Goal: Information Seeking & Learning: Learn about a topic

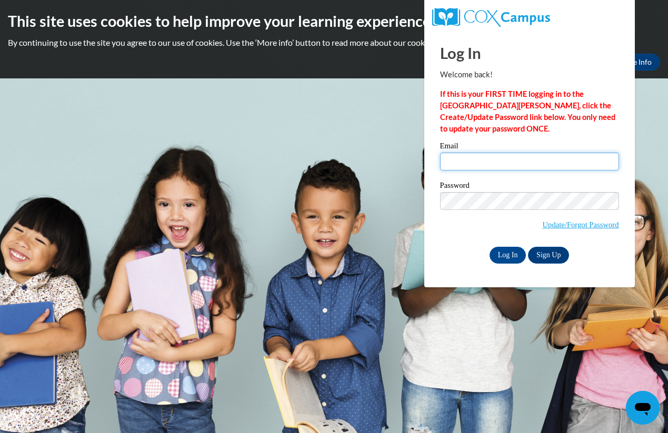
type input "carshahenderson@gmail.com"
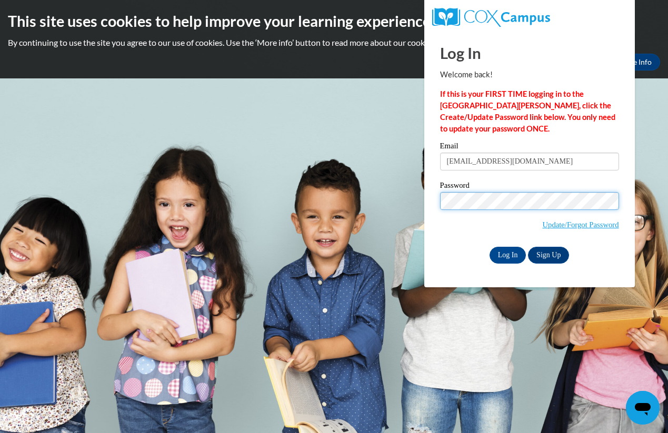
click at [507, 254] on input "Log In" at bounding box center [508, 255] width 37 height 17
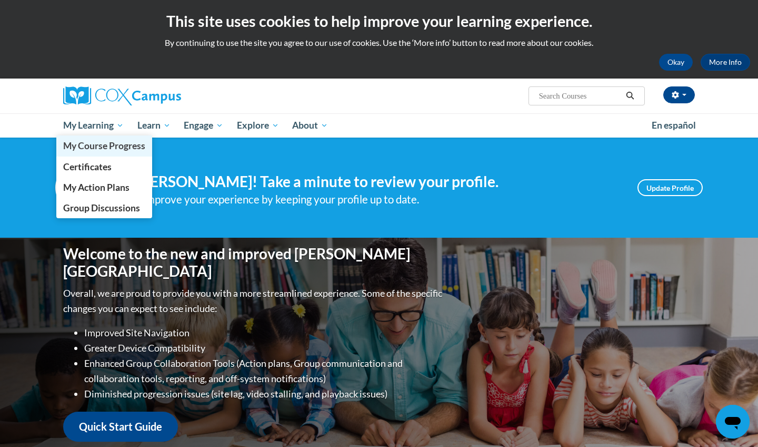
click at [110, 155] on link "My Course Progress" at bounding box center [104, 145] width 96 height 21
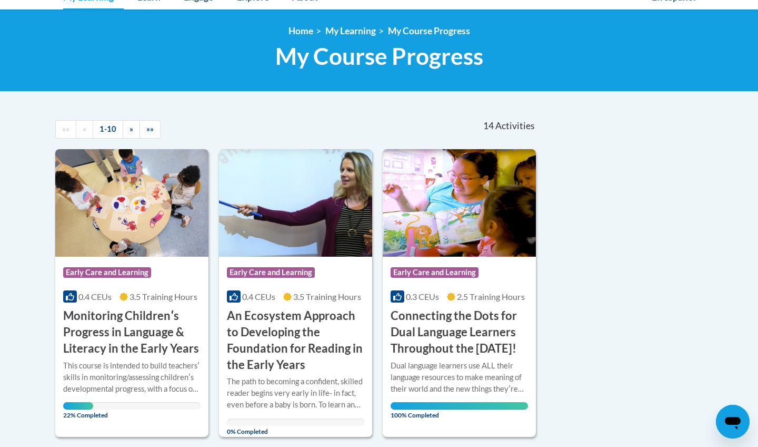
scroll to position [130, 0]
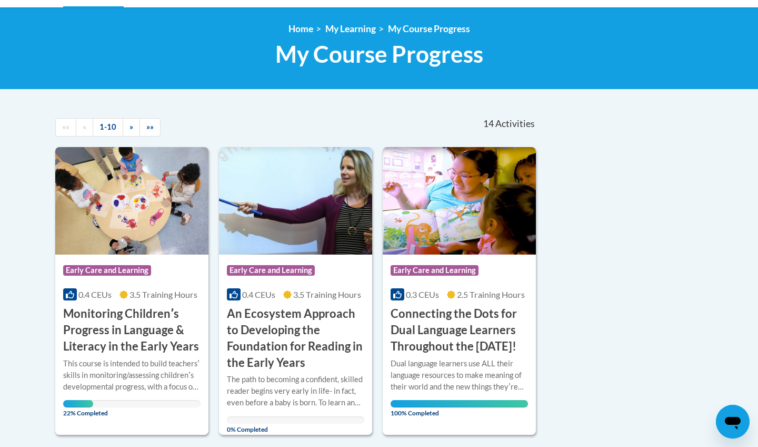
click at [174, 354] on div "More Info Open This course is intended to build teachersʹ skills in monitoring/…" at bounding box center [131, 384] width 153 height 61
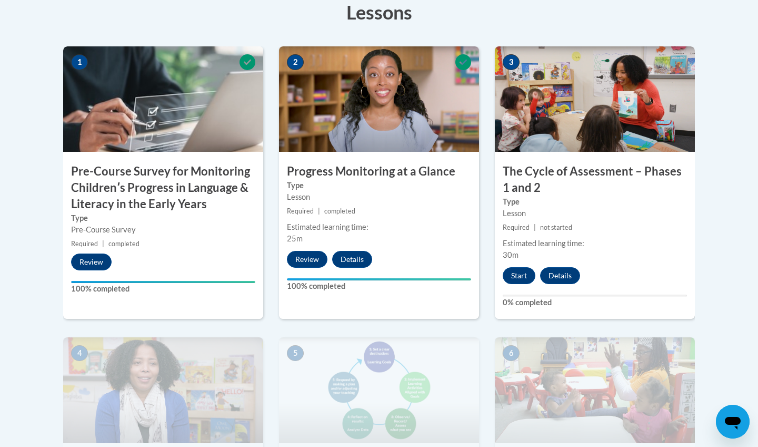
scroll to position [356, 0]
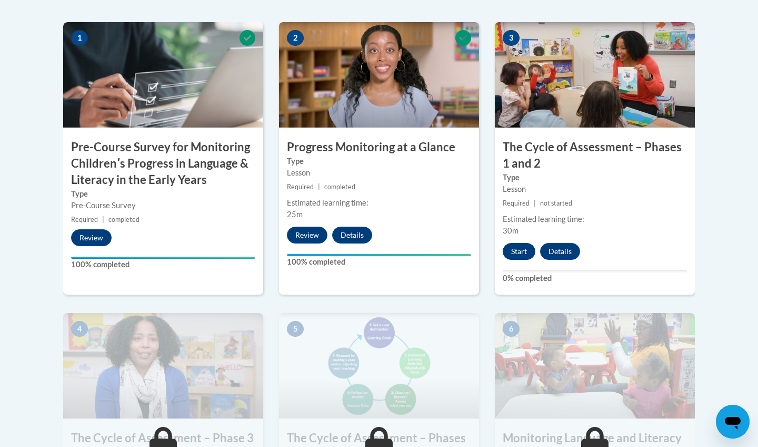
click at [515, 243] on button "Start" at bounding box center [519, 251] width 33 height 17
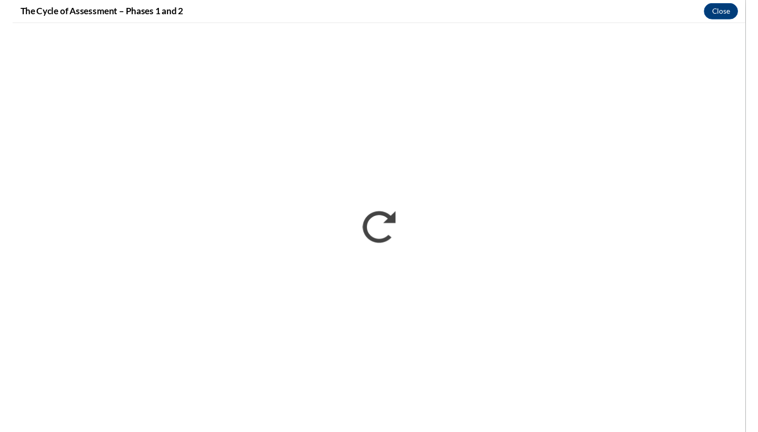
scroll to position [0, 0]
